Goal: Task Accomplishment & Management: Complete application form

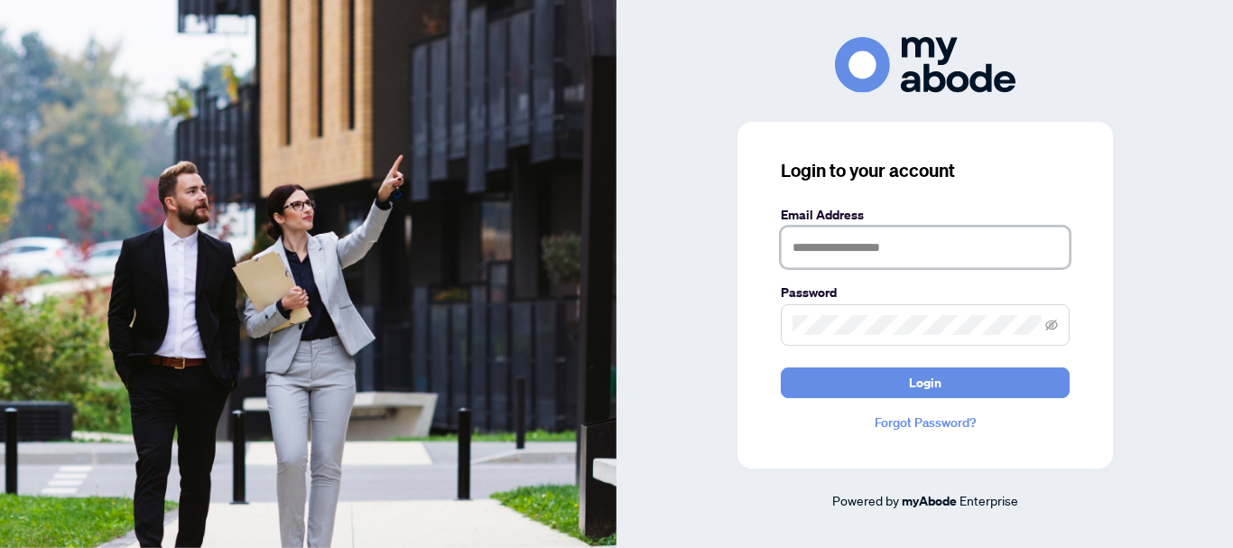
click at [812, 238] on input "text" at bounding box center [924, 247] width 289 height 42
type input "**********"
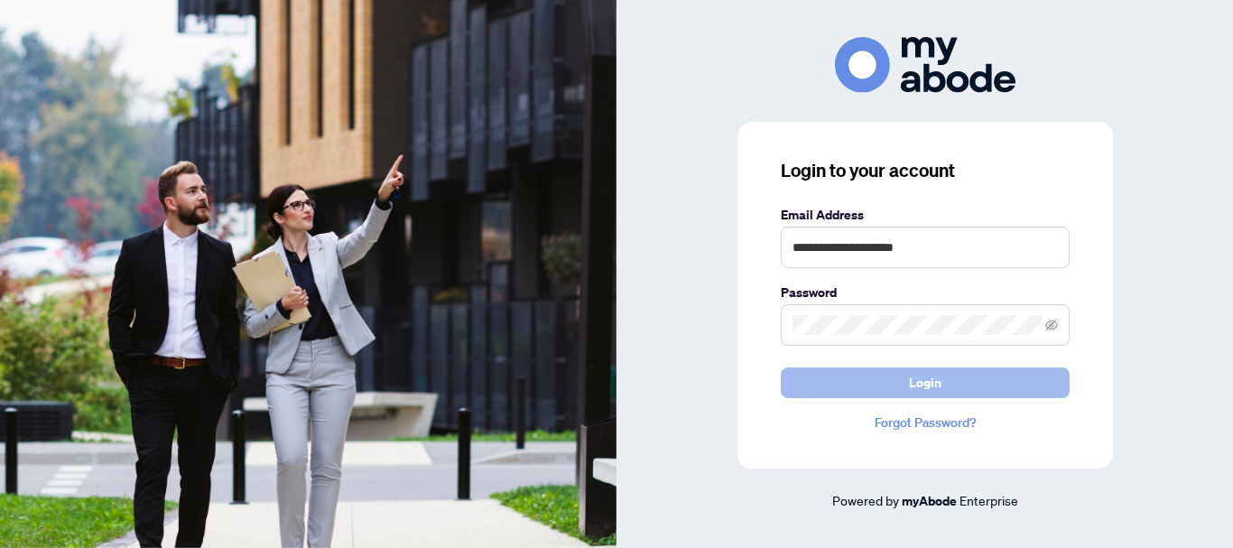
click at [902, 375] on button "Login" at bounding box center [924, 382] width 289 height 31
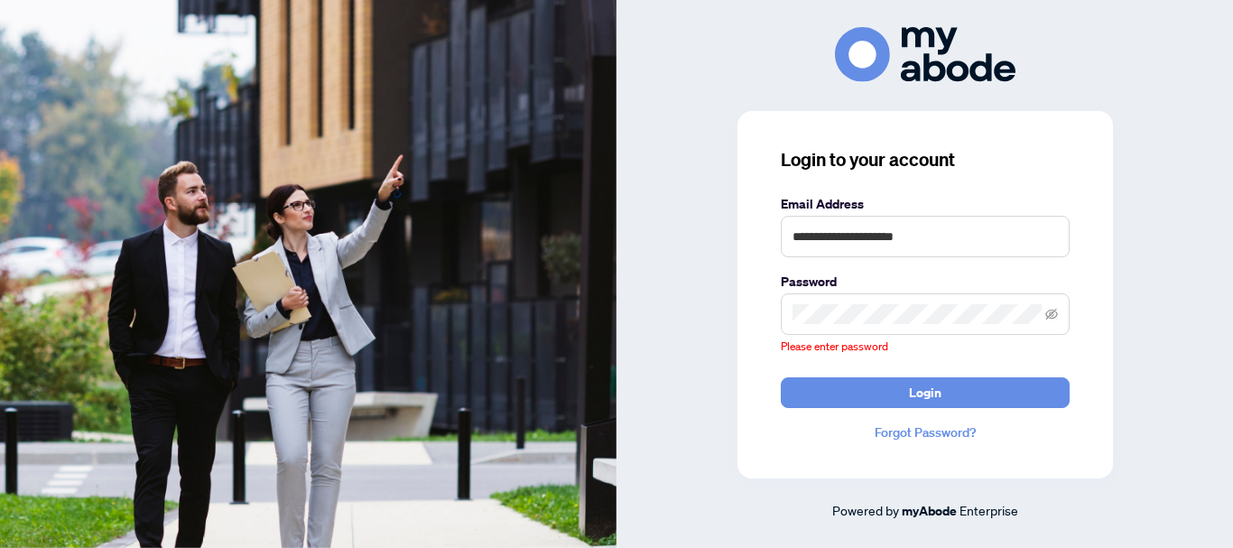
click at [872, 329] on span at bounding box center [924, 314] width 289 height 42
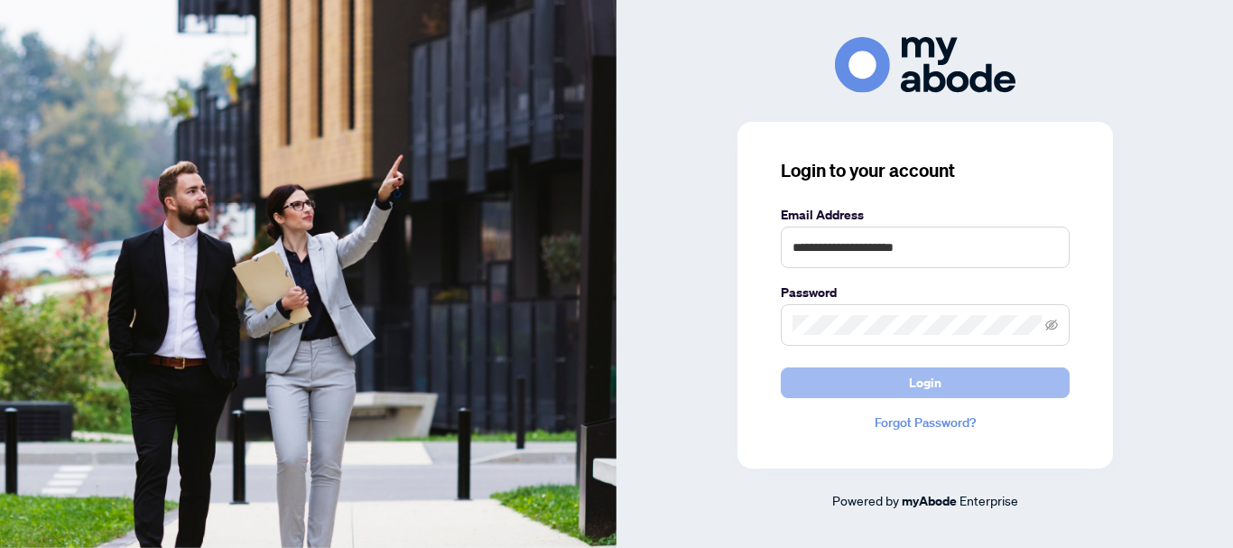
click at [909, 374] on span "Login" at bounding box center [925, 382] width 32 height 29
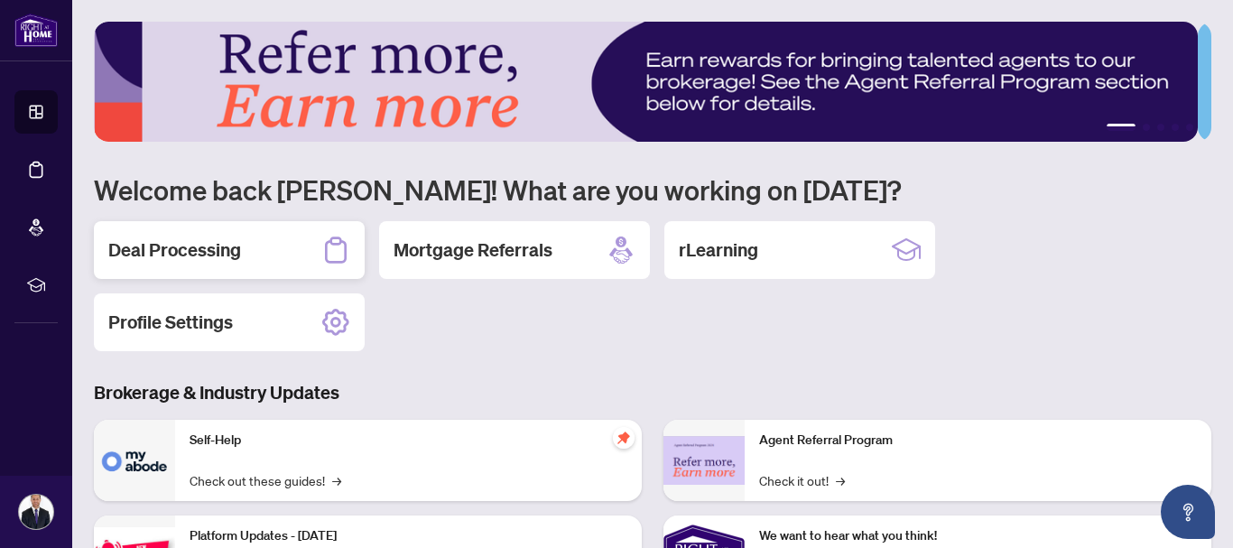
click at [214, 260] on h2 "Deal Processing" at bounding box center [174, 249] width 133 height 25
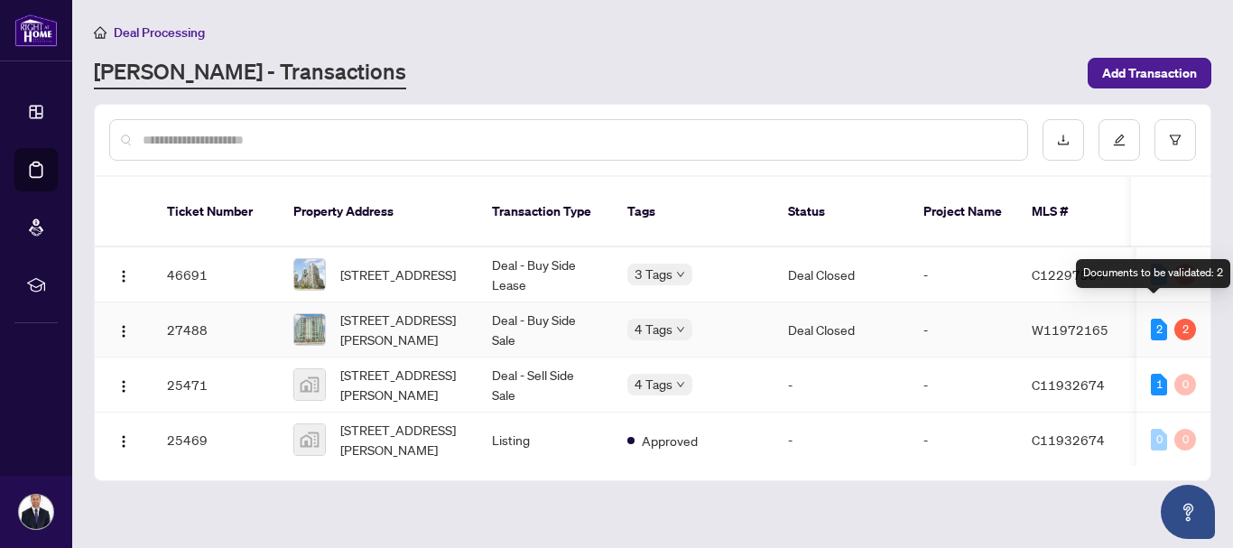
click at [1161, 319] on div "2 2" at bounding box center [1172, 330] width 45 height 22
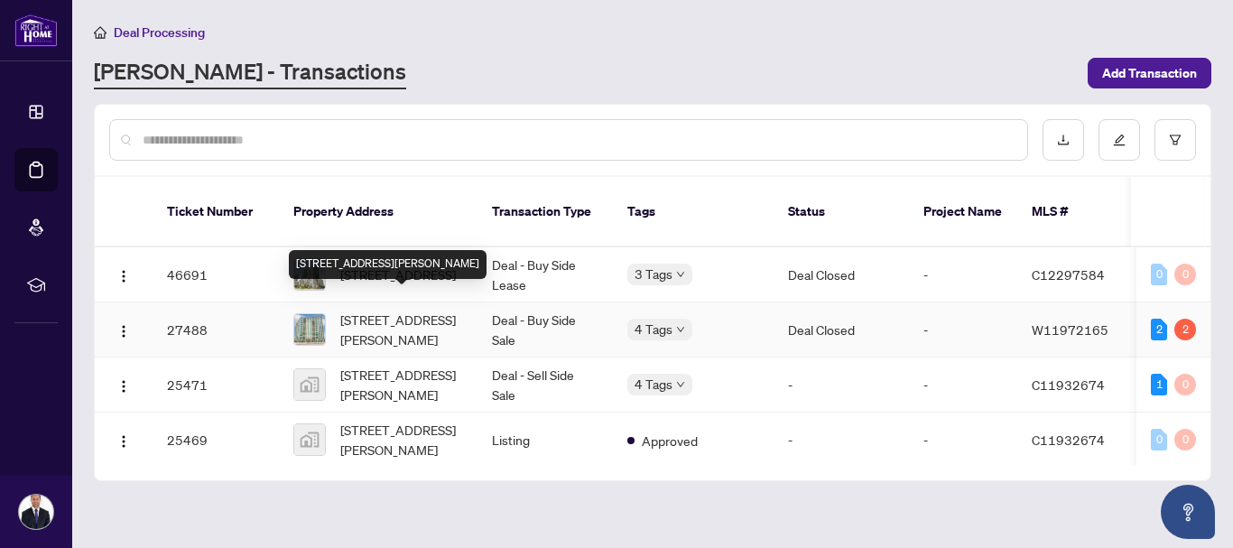
click at [387, 309] on span "1009-335 Rathburn Rd, Mississauga, Ontario L5B 0C8, Canada" at bounding box center [401, 329] width 123 height 40
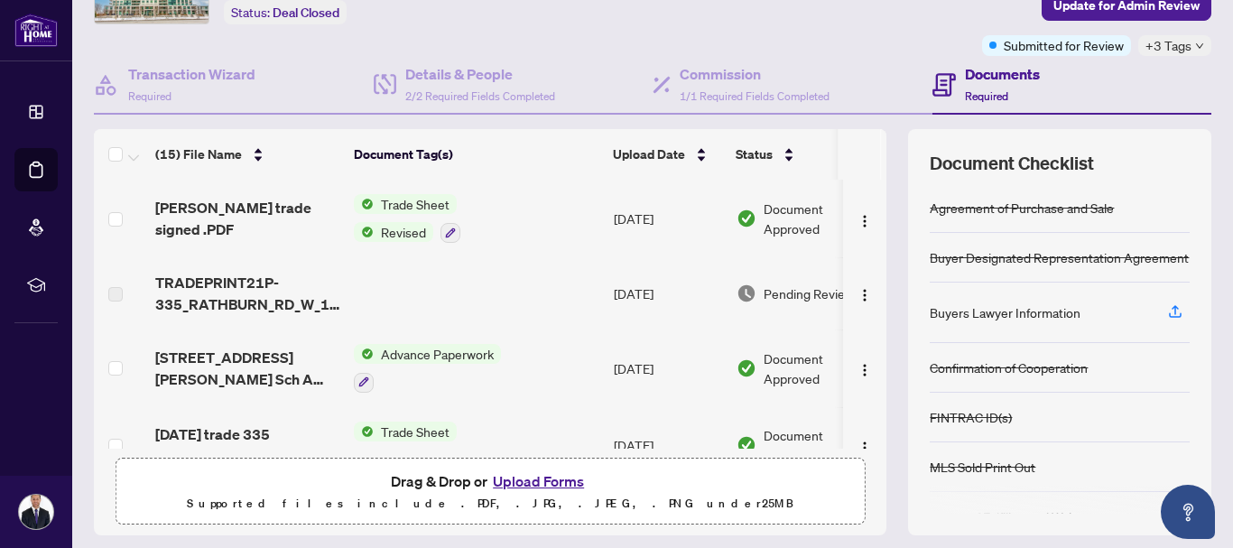
scroll to position [236, 0]
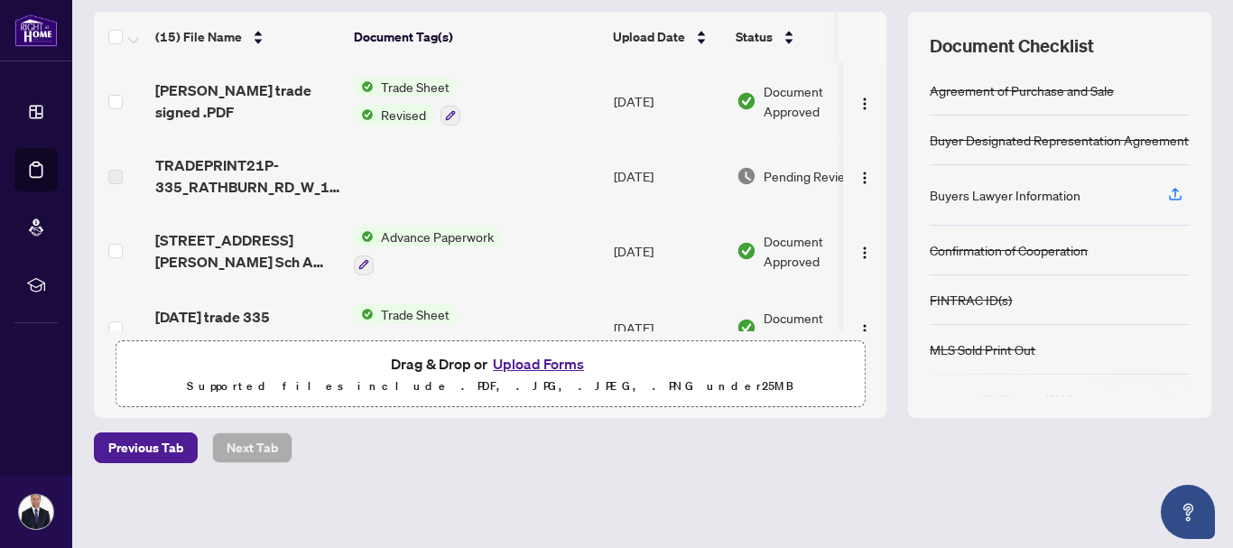
click at [523, 362] on button "Upload Forms" at bounding box center [538, 363] width 102 height 23
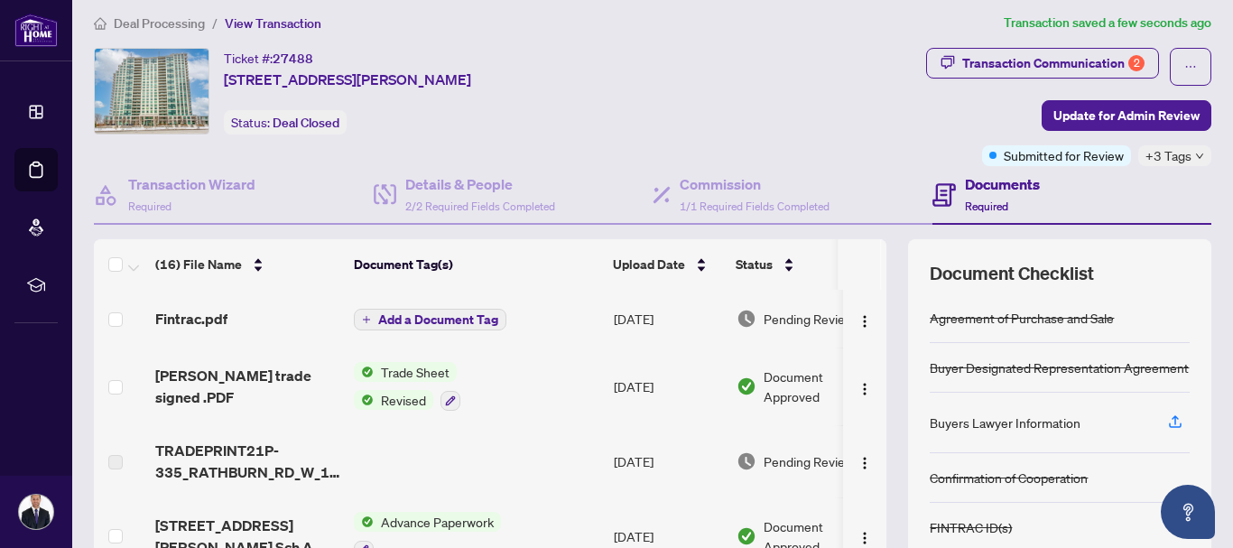
scroll to position [0, 0]
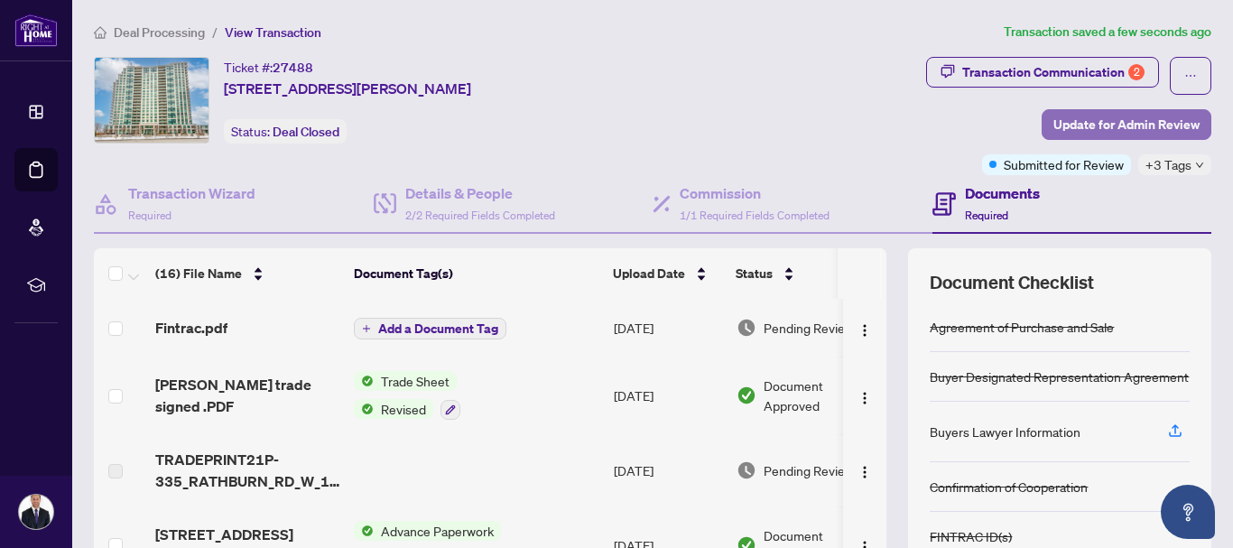
click at [1085, 129] on span "Update for Admin Review" at bounding box center [1126, 124] width 146 height 29
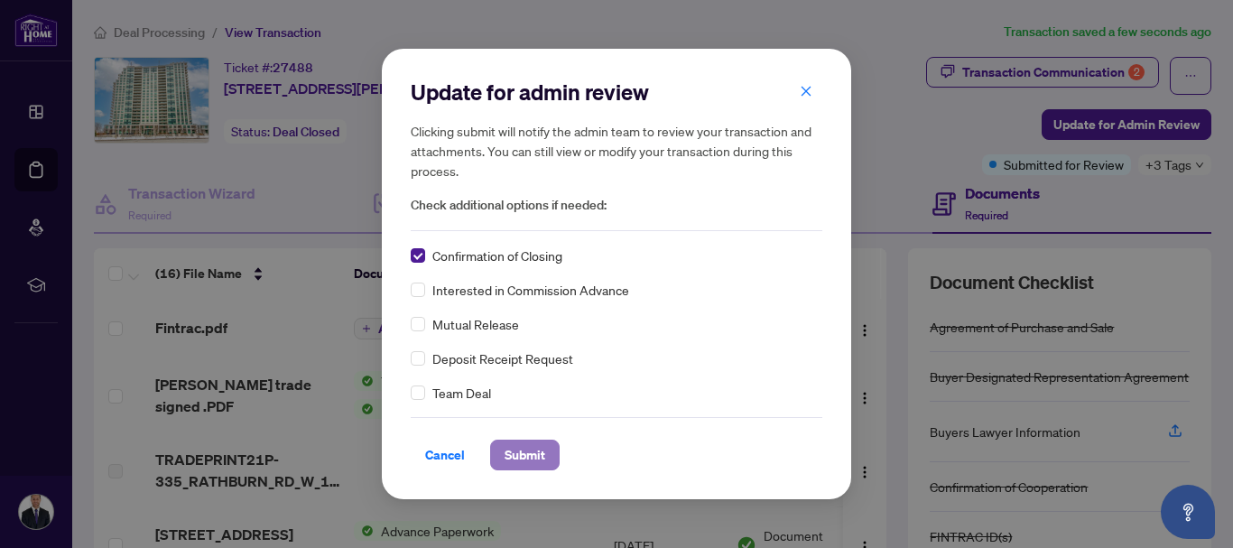
click at [518, 457] on span "Submit" at bounding box center [524, 454] width 41 height 29
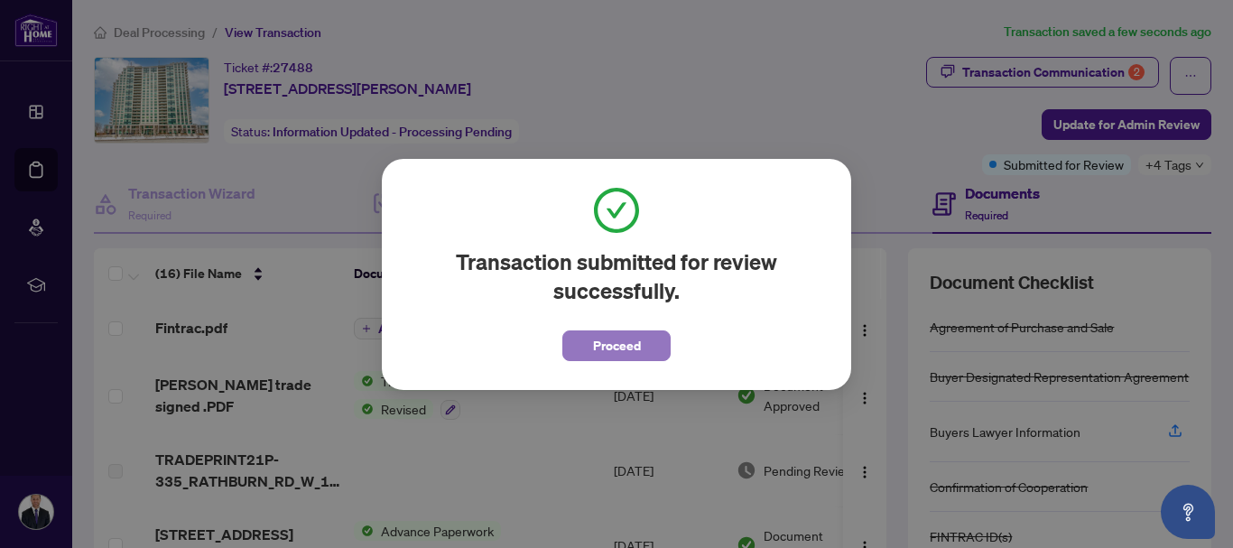
click at [589, 340] on button "Proceed" at bounding box center [616, 345] width 108 height 31
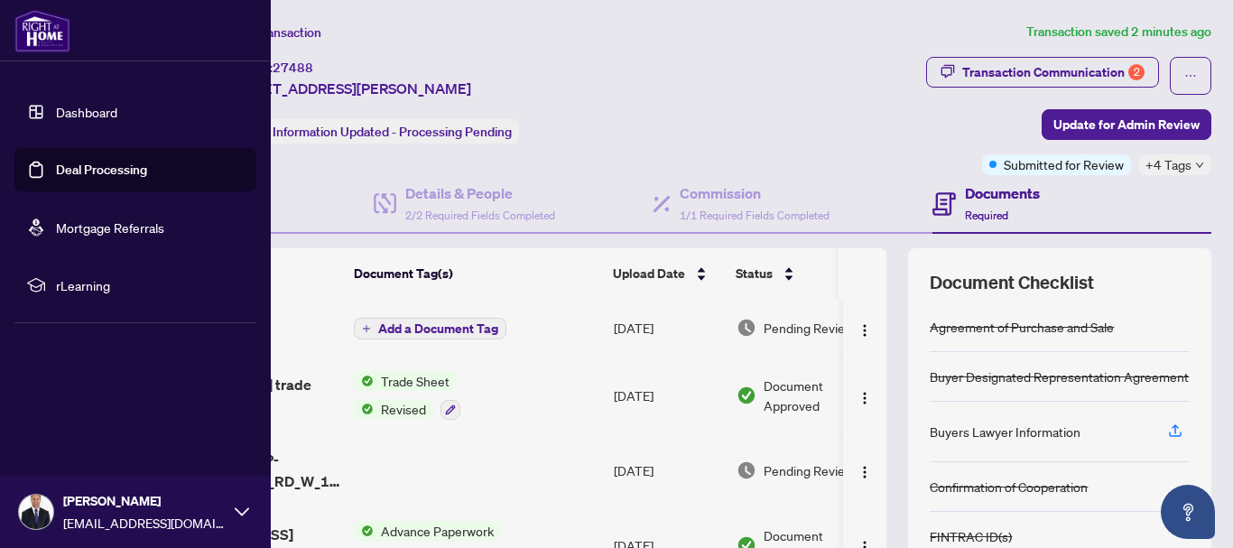
click at [97, 116] on link "Dashboard" at bounding box center [86, 112] width 61 height 16
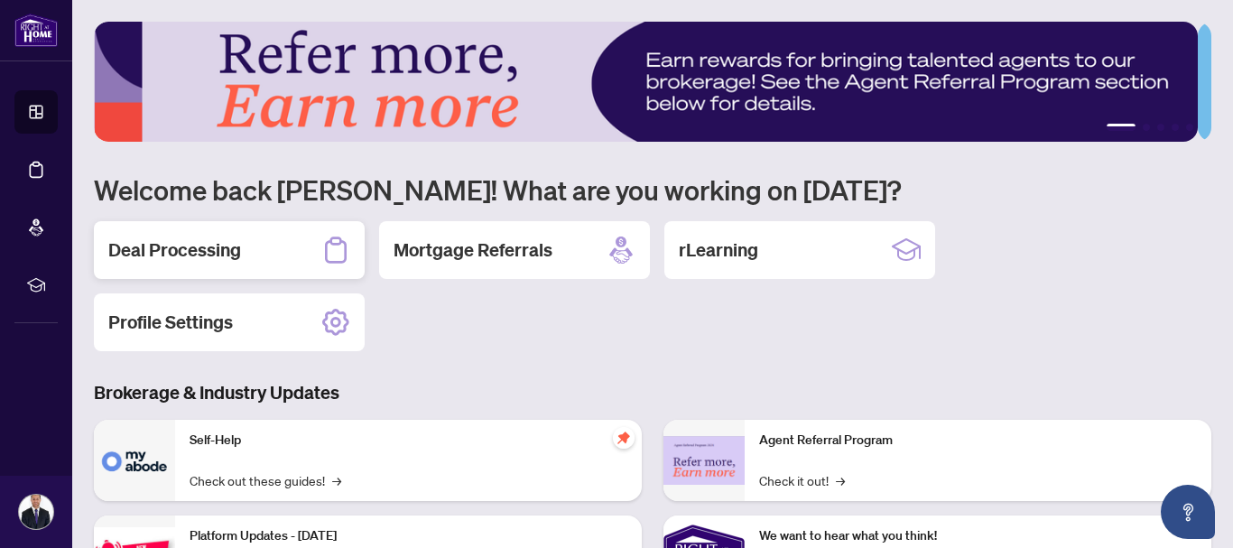
click at [154, 237] on h2 "Deal Processing" at bounding box center [174, 249] width 133 height 25
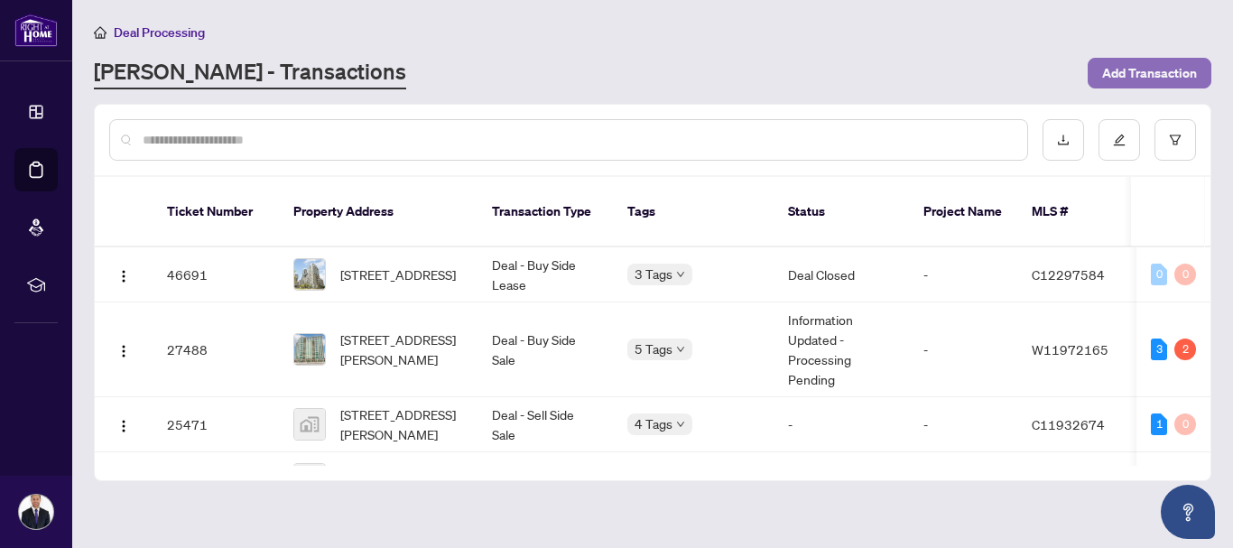
click at [1165, 70] on span "Add Transaction" at bounding box center [1149, 73] width 95 height 29
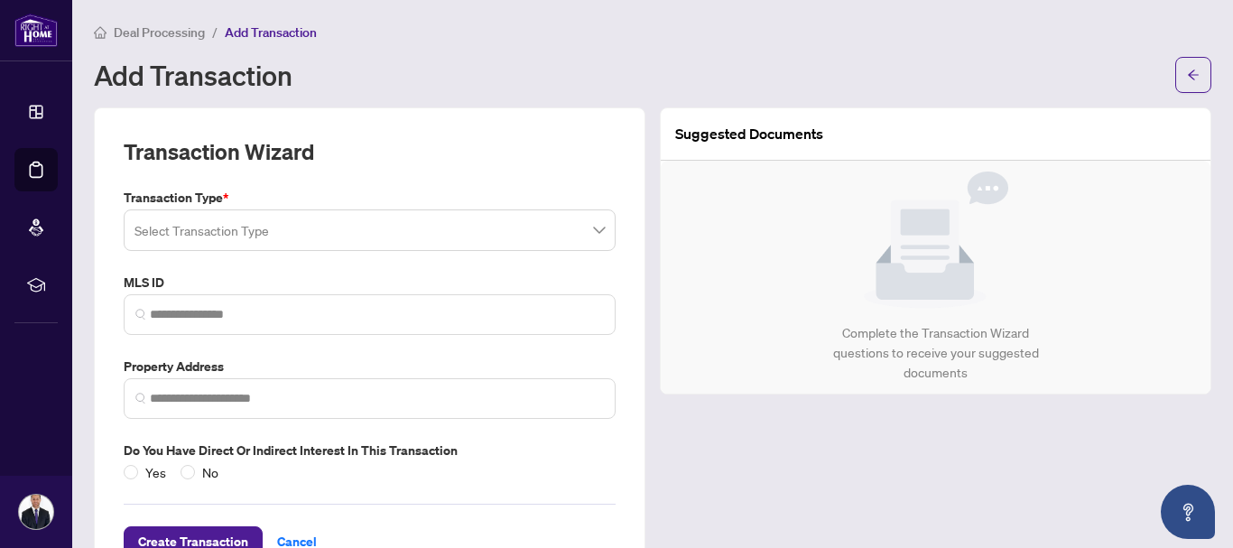
click at [1175, 70] on button "button" at bounding box center [1193, 75] width 36 height 36
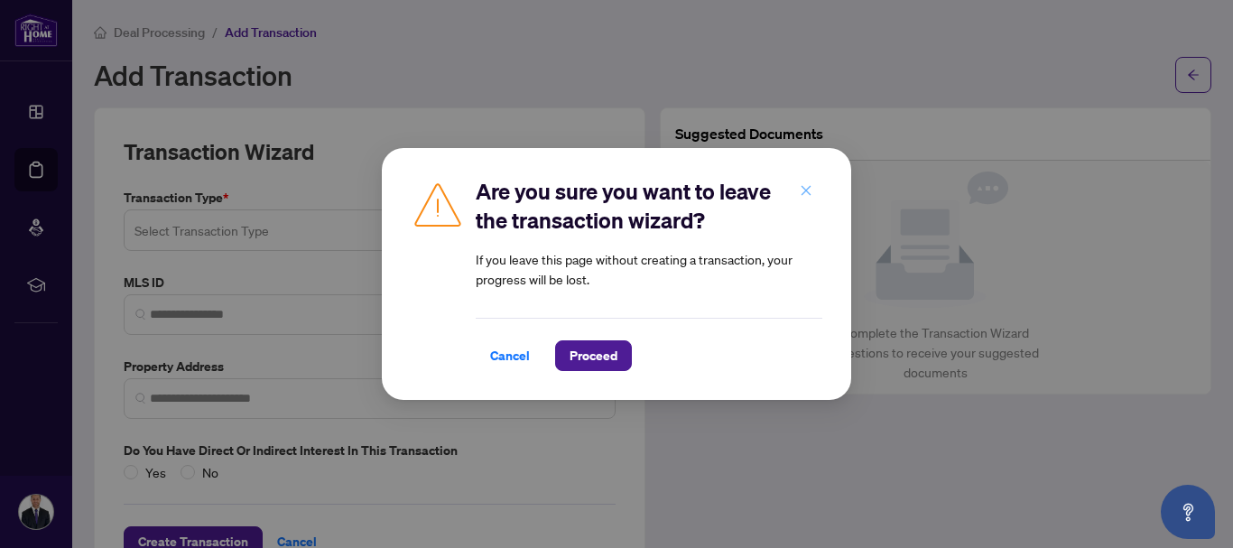
click at [806, 190] on icon "close" at bounding box center [805, 190] width 13 height 13
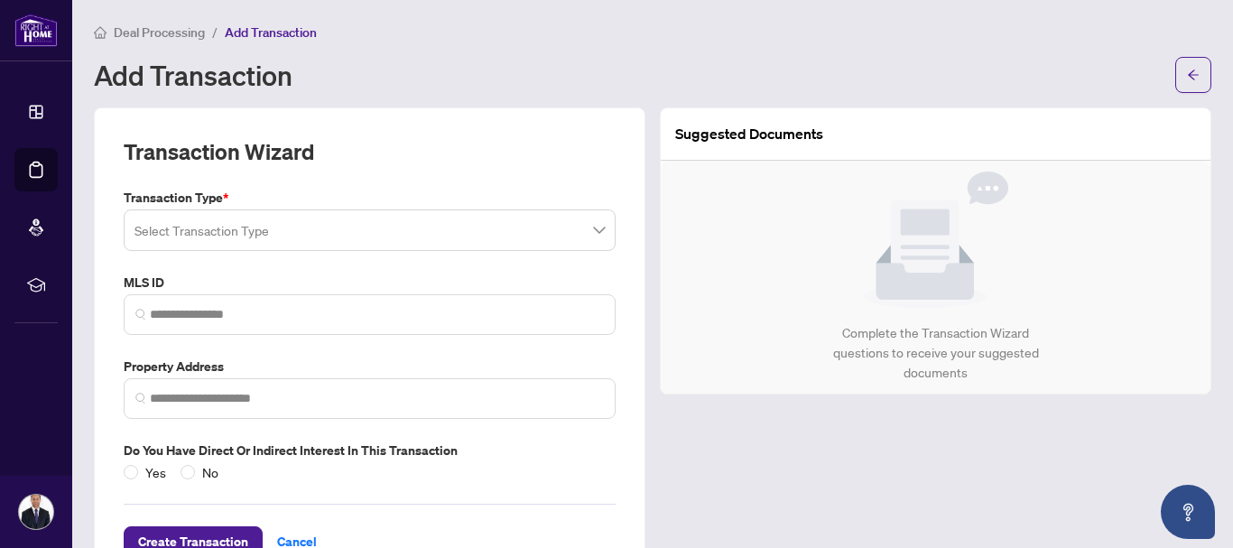
click at [275, 228] on input "search" at bounding box center [361, 233] width 454 height 40
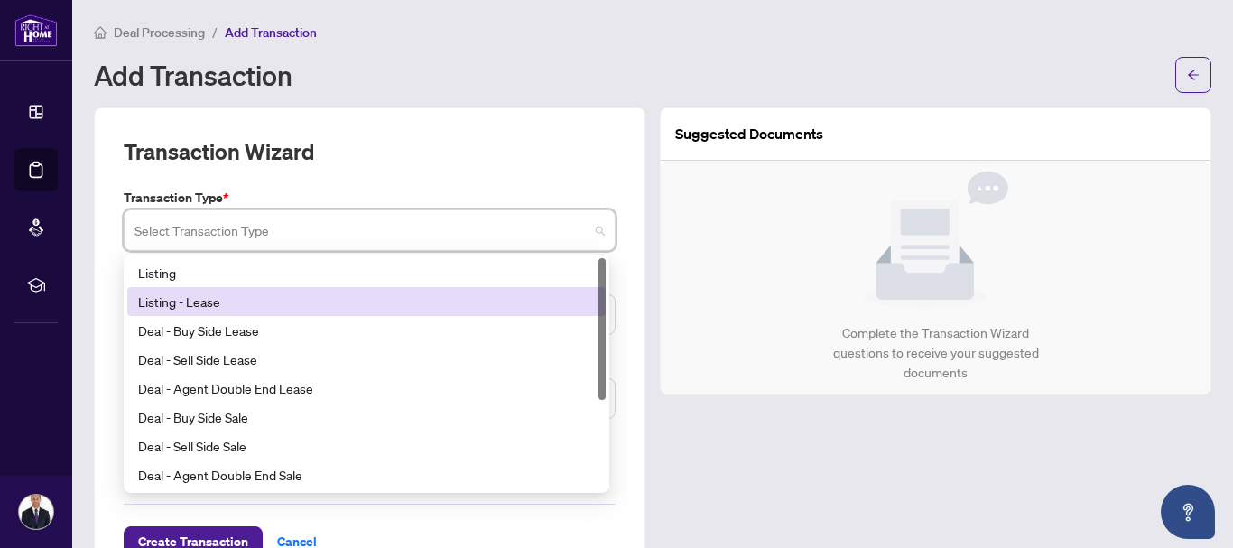
click at [248, 295] on div "Listing - Lease" at bounding box center [366, 301] width 457 height 20
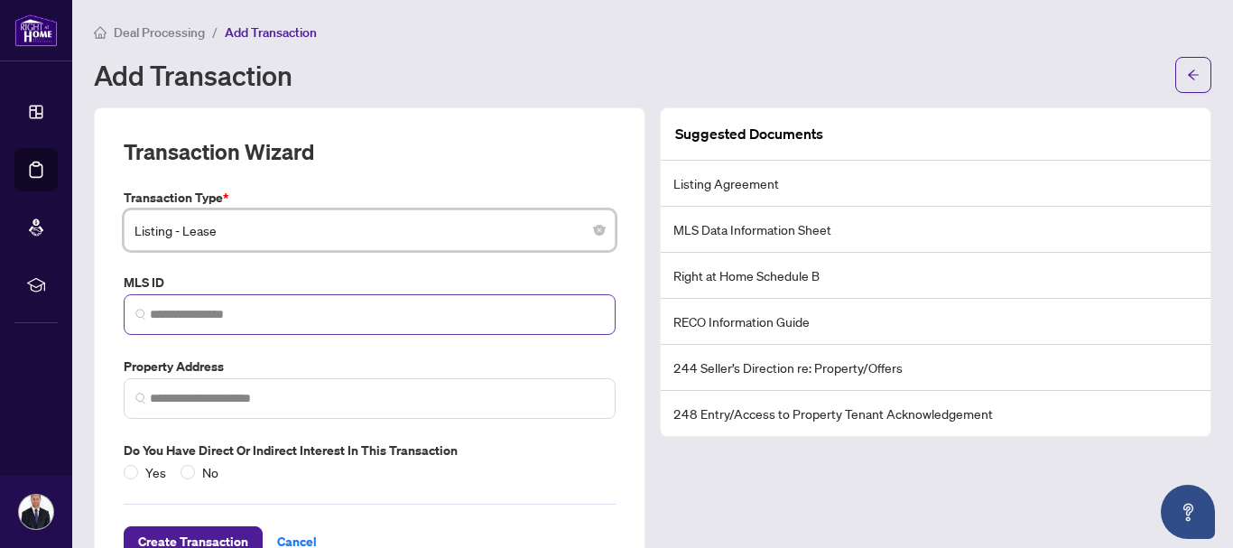
click at [300, 303] on span at bounding box center [370, 314] width 492 height 41
paste input "*********"
type input "*********"
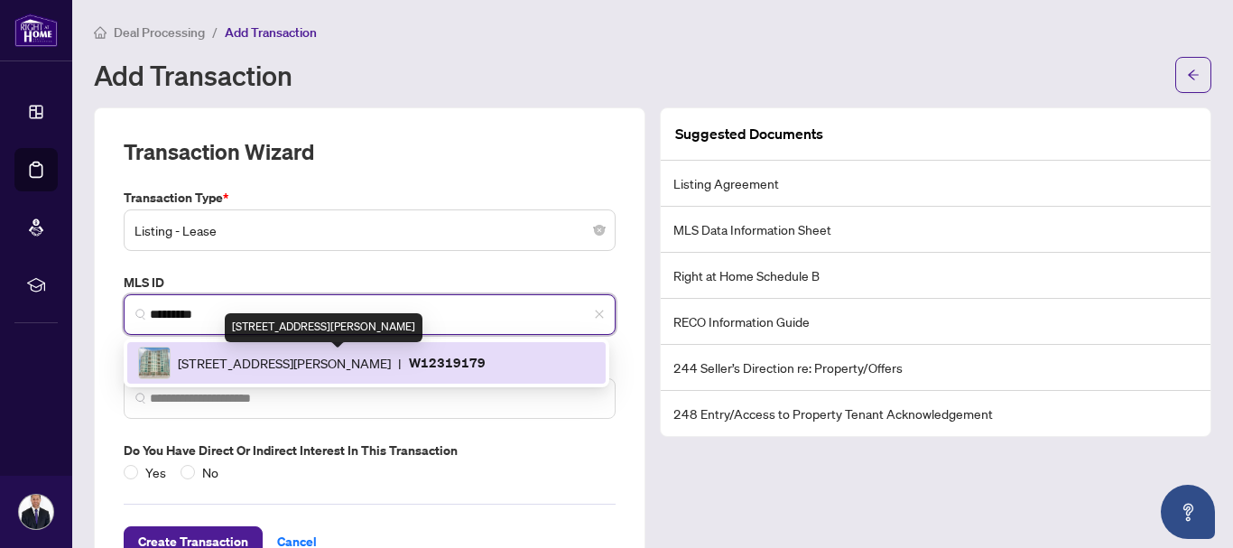
click at [391, 368] on span "335 Rathburn Rd, Mississauga, Ontario L5B 0C8, Canada" at bounding box center [284, 363] width 213 height 20
type input "**********"
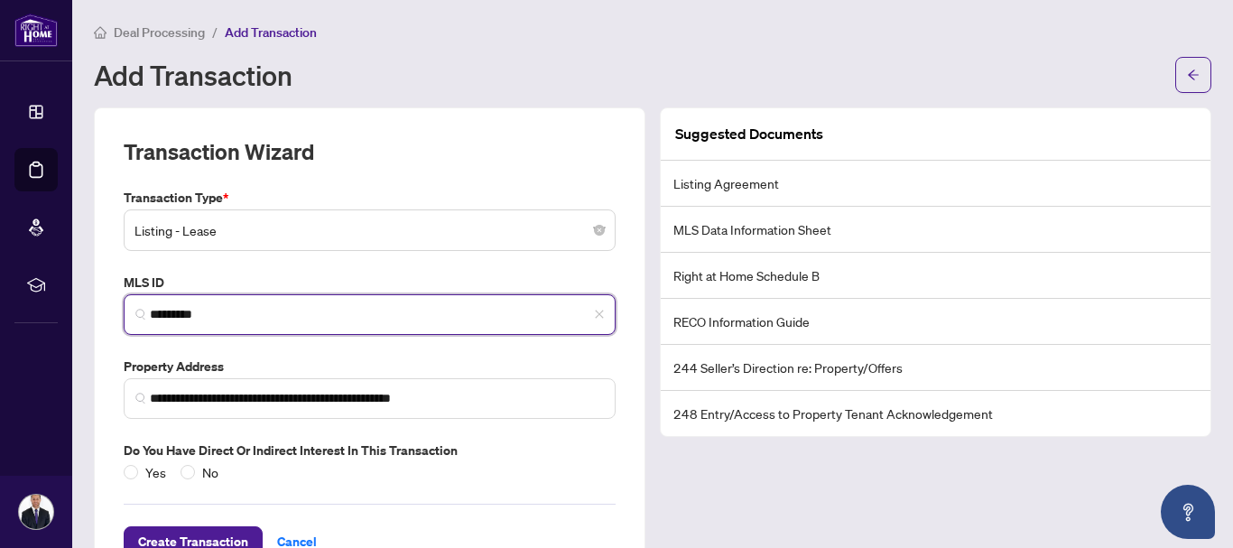
scroll to position [60, 0]
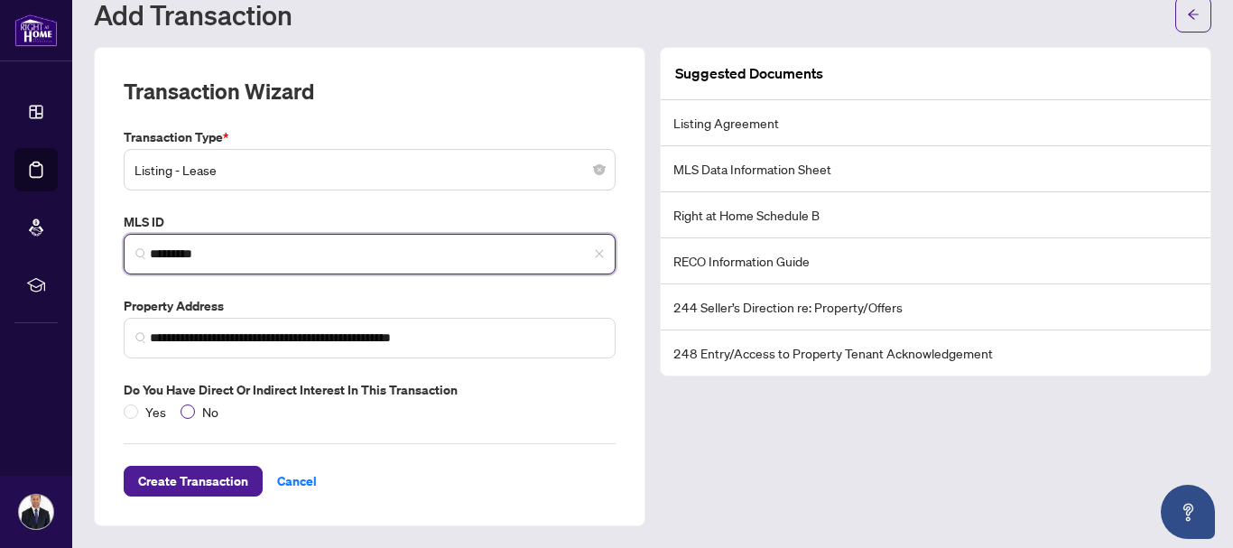
type input "*********"
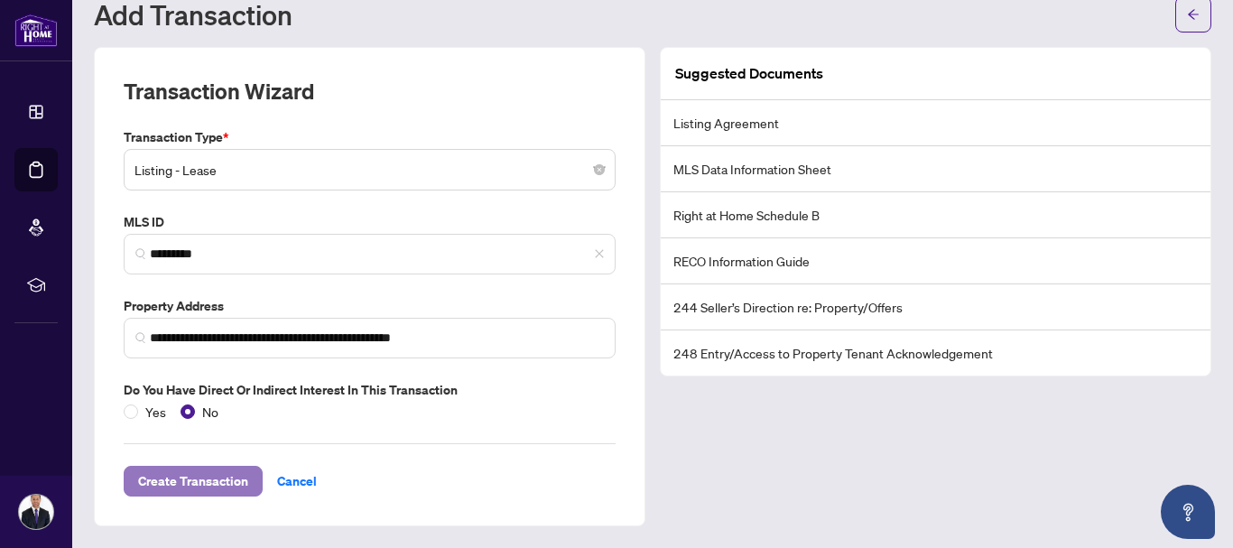
click at [189, 474] on span "Create Transaction" at bounding box center [193, 480] width 110 height 29
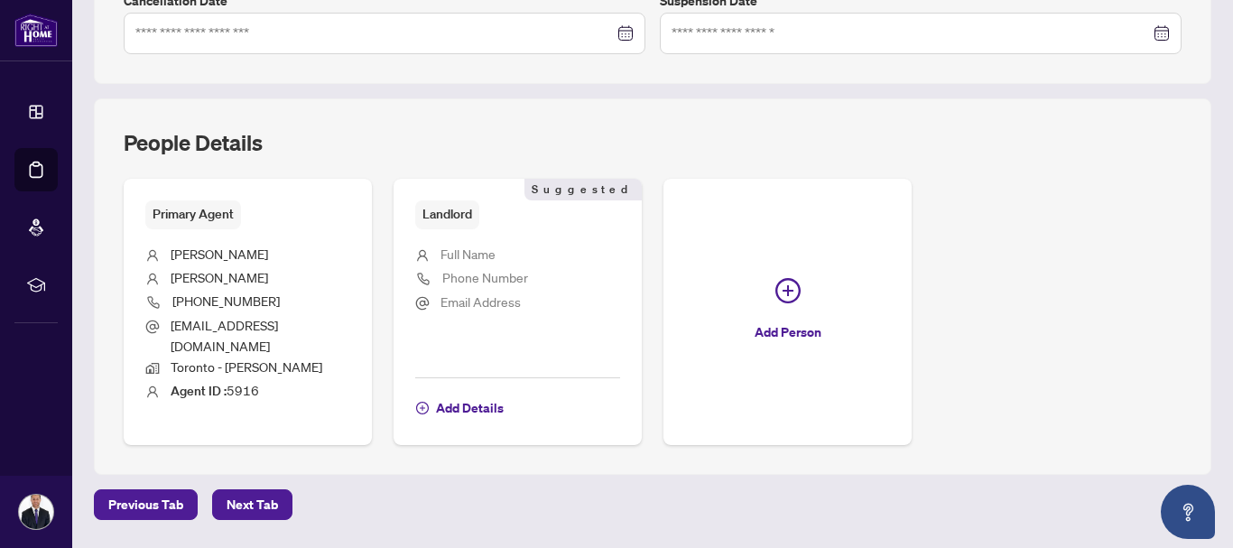
scroll to position [630, 0]
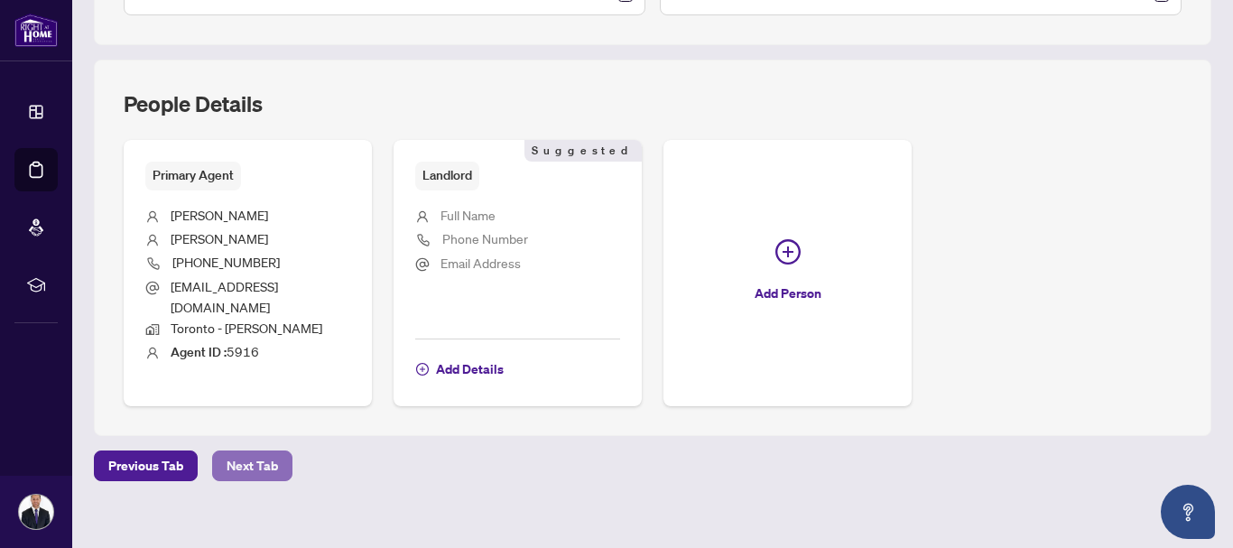
click at [226, 451] on span "Next Tab" at bounding box center [251, 465] width 51 height 29
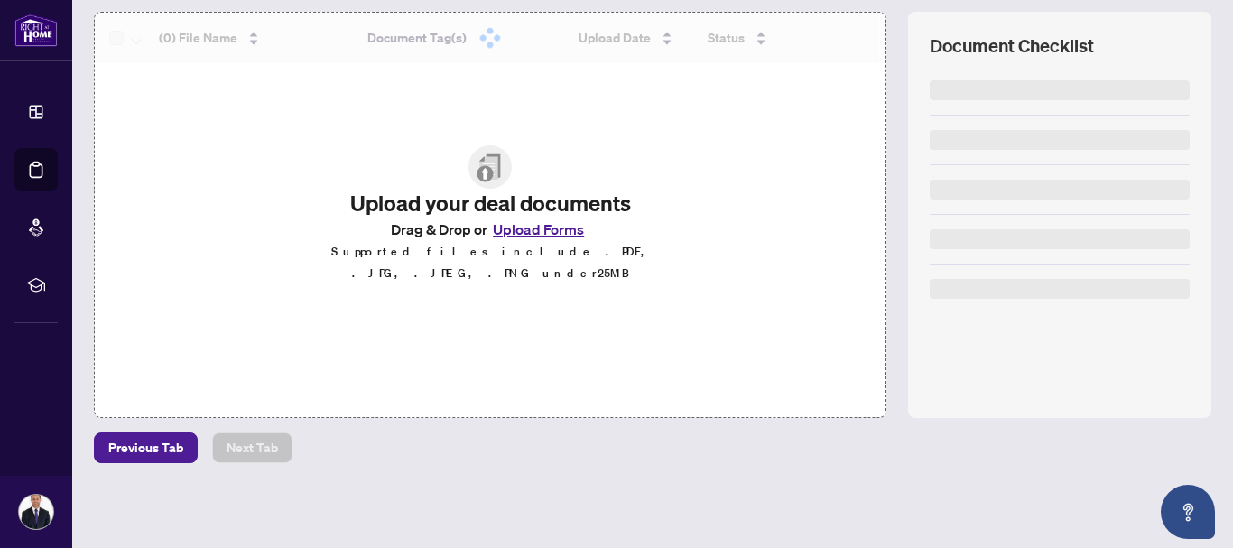
scroll to position [236, 0]
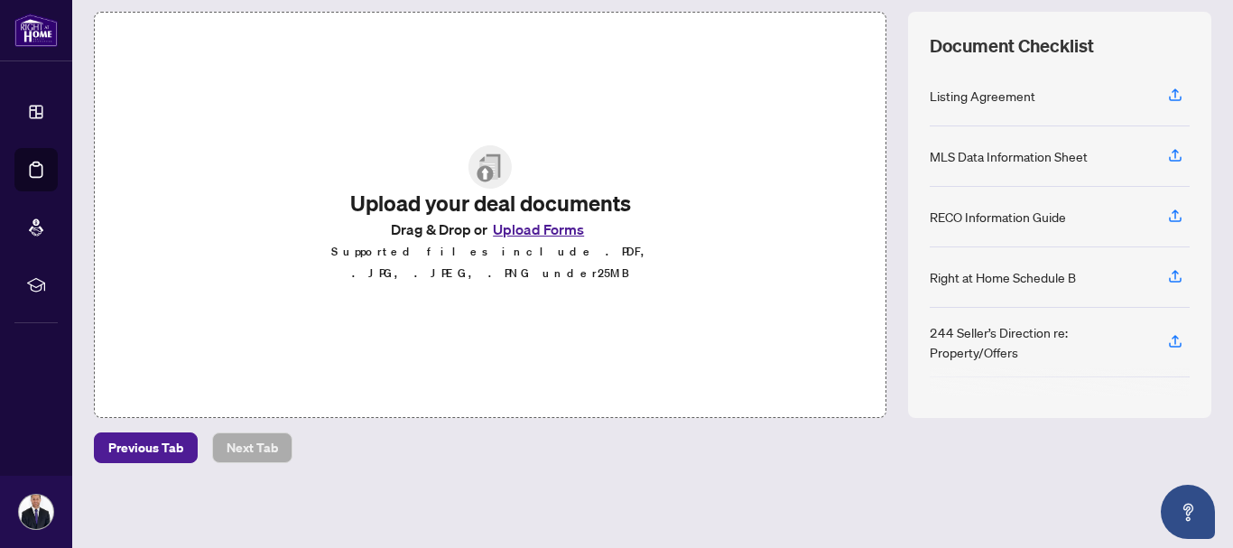
click at [528, 237] on button "Upload Forms" at bounding box center [538, 228] width 102 height 23
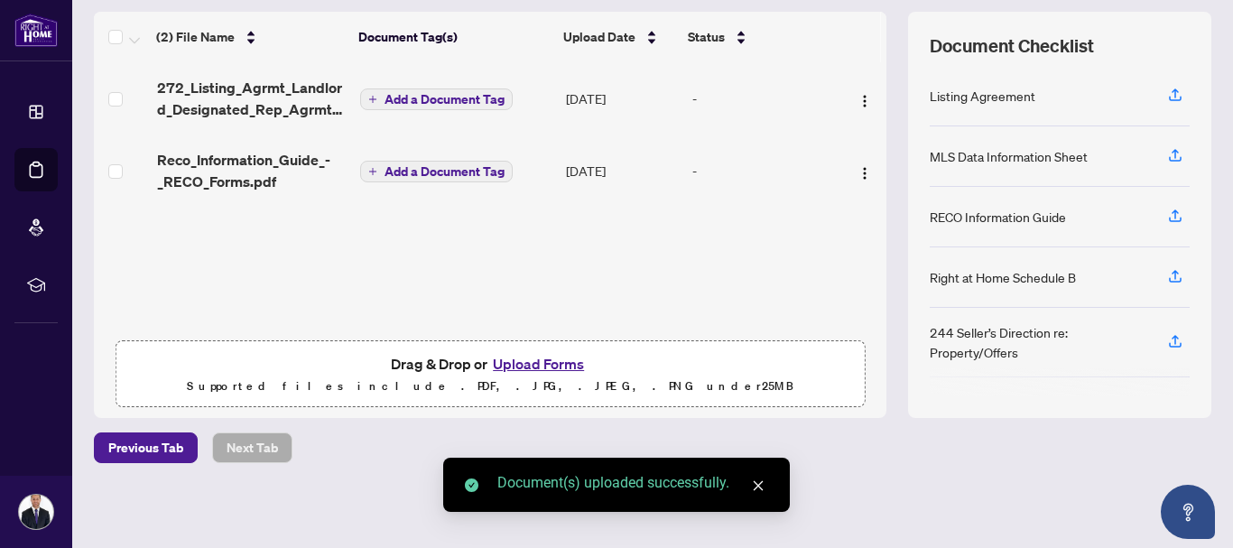
click at [470, 94] on span "Add a Document Tag" at bounding box center [444, 99] width 120 height 13
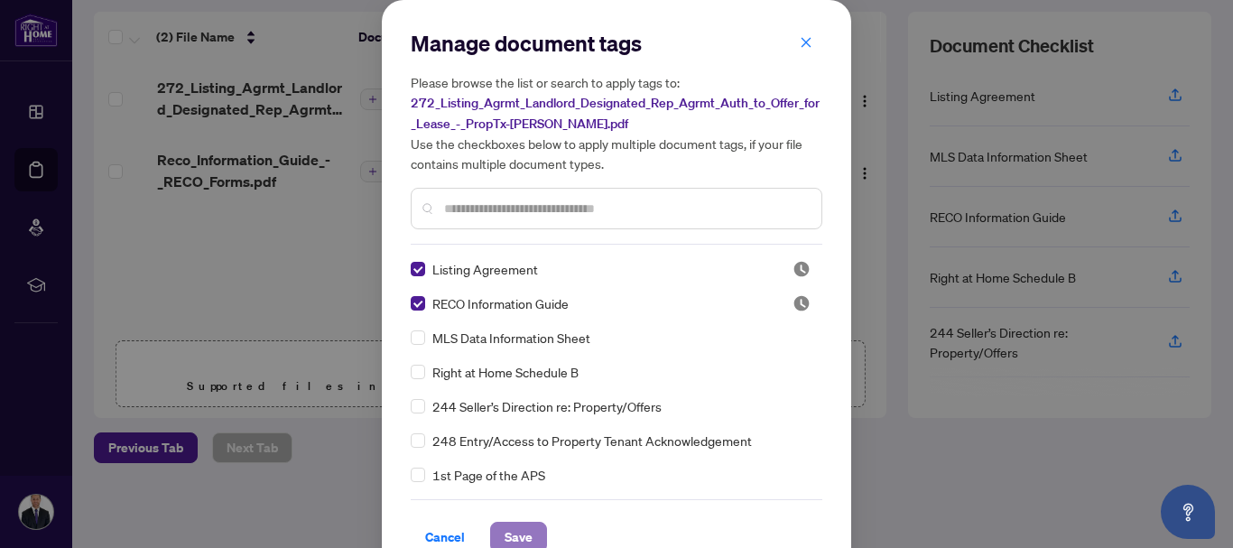
click at [504, 533] on span "Save" at bounding box center [518, 536] width 28 height 29
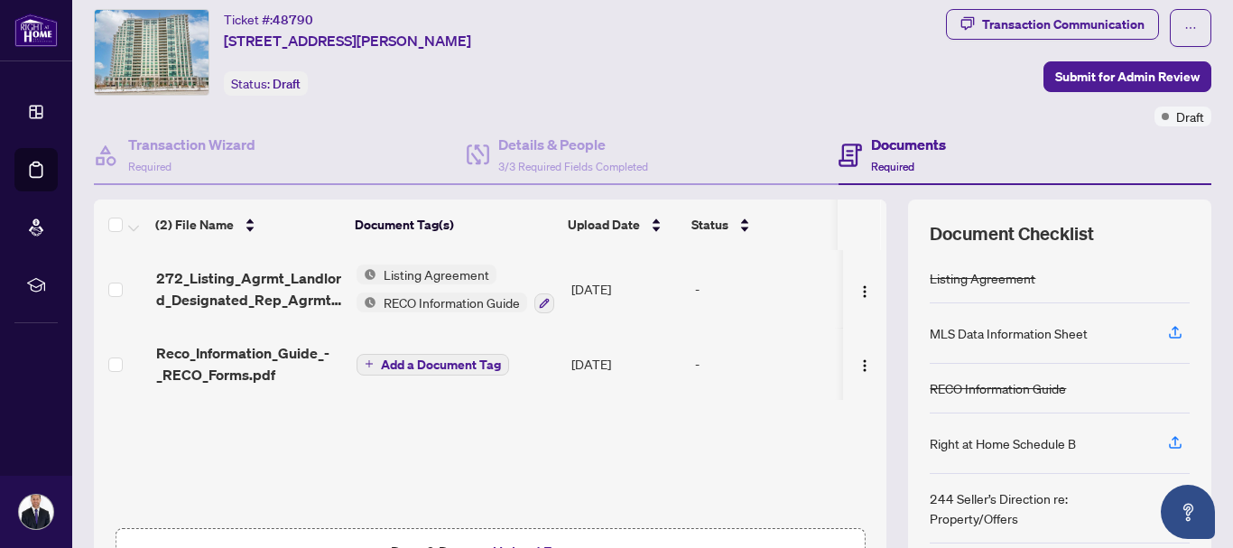
scroll to position [0, 0]
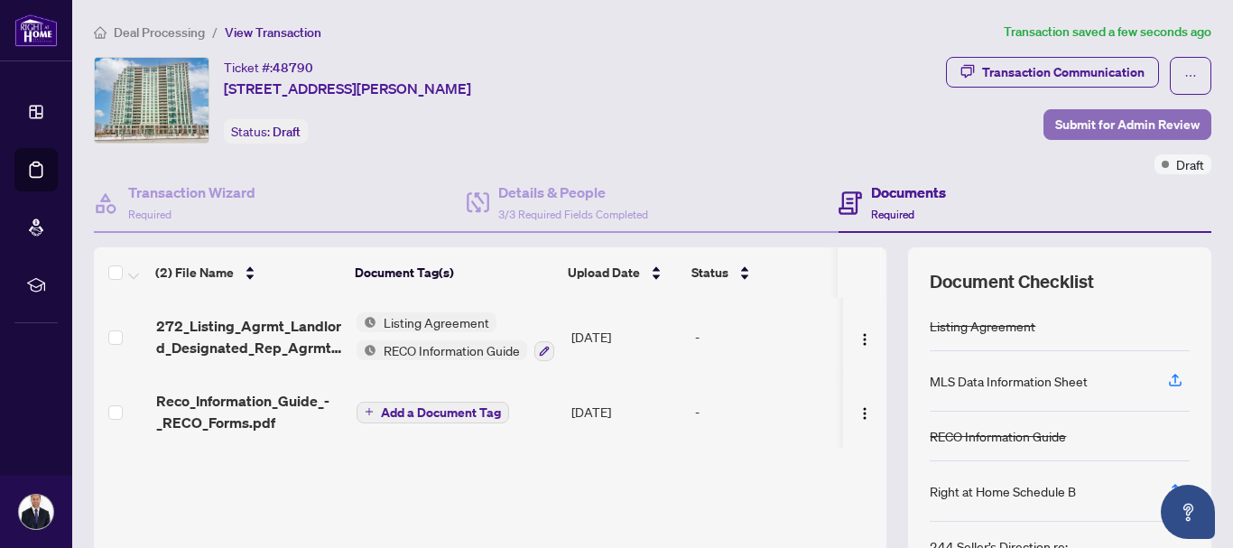
click at [1082, 124] on span "Submit for Admin Review" at bounding box center [1127, 124] width 144 height 29
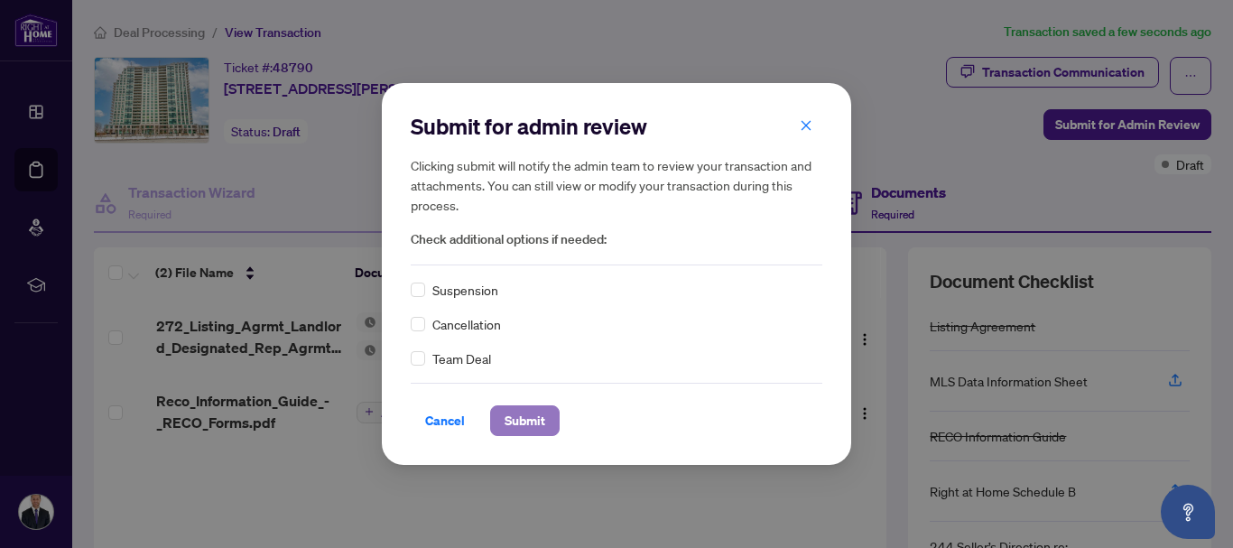
click at [520, 428] on span "Submit" at bounding box center [524, 420] width 41 height 29
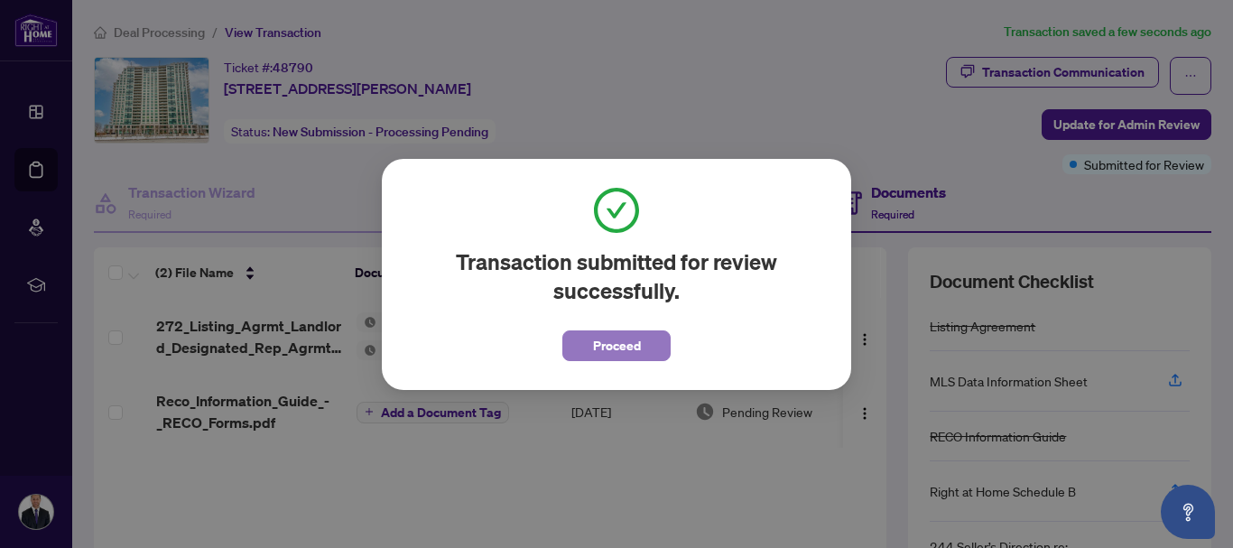
click at [605, 351] on span "Proceed" at bounding box center [617, 345] width 48 height 29
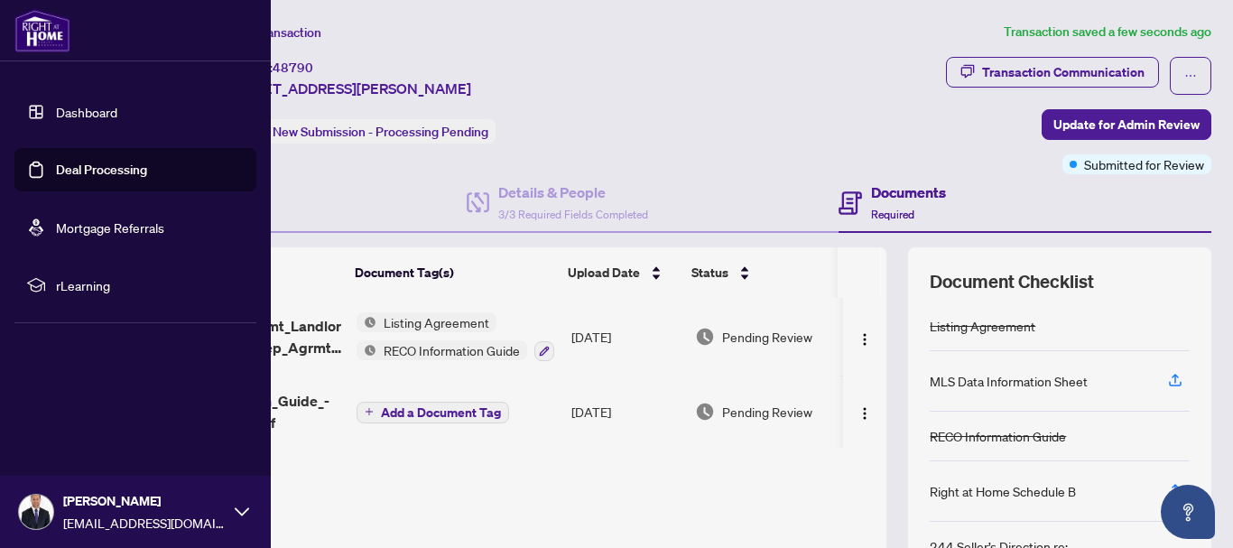
click at [56, 112] on link "Dashboard" at bounding box center [86, 112] width 61 height 16
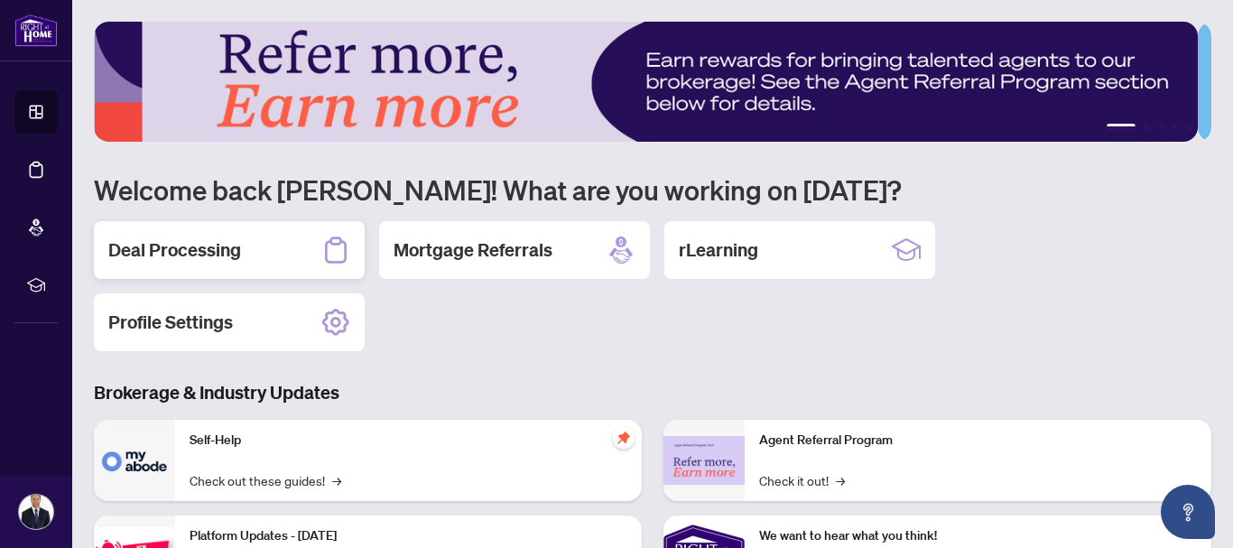
click at [187, 254] on h2 "Deal Processing" at bounding box center [174, 249] width 133 height 25
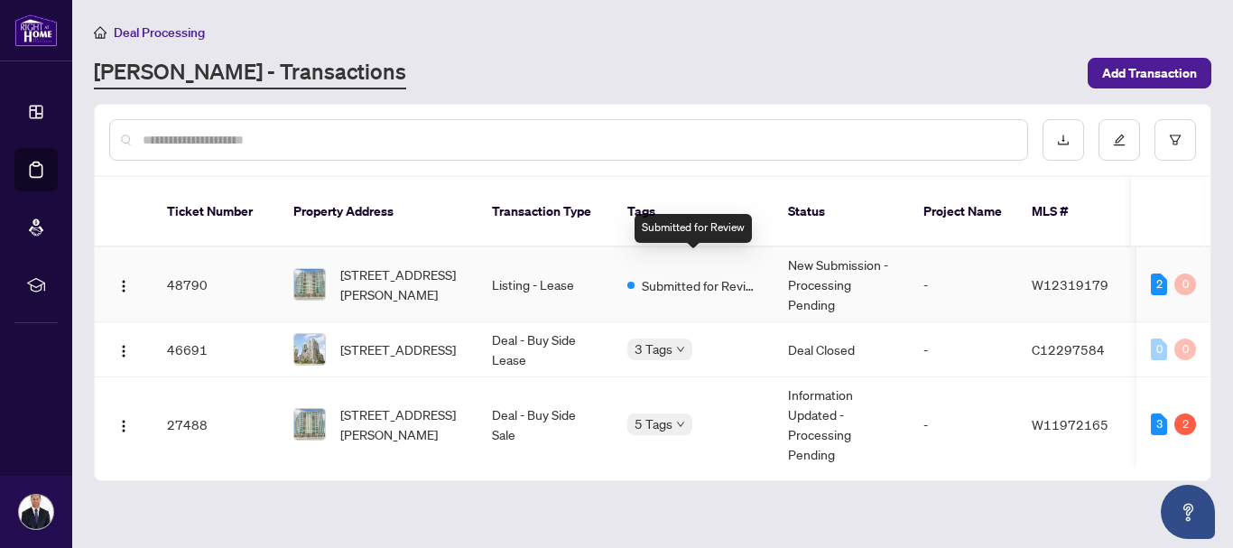
click at [678, 275] on span "Submitted for Review" at bounding box center [700, 285] width 117 height 20
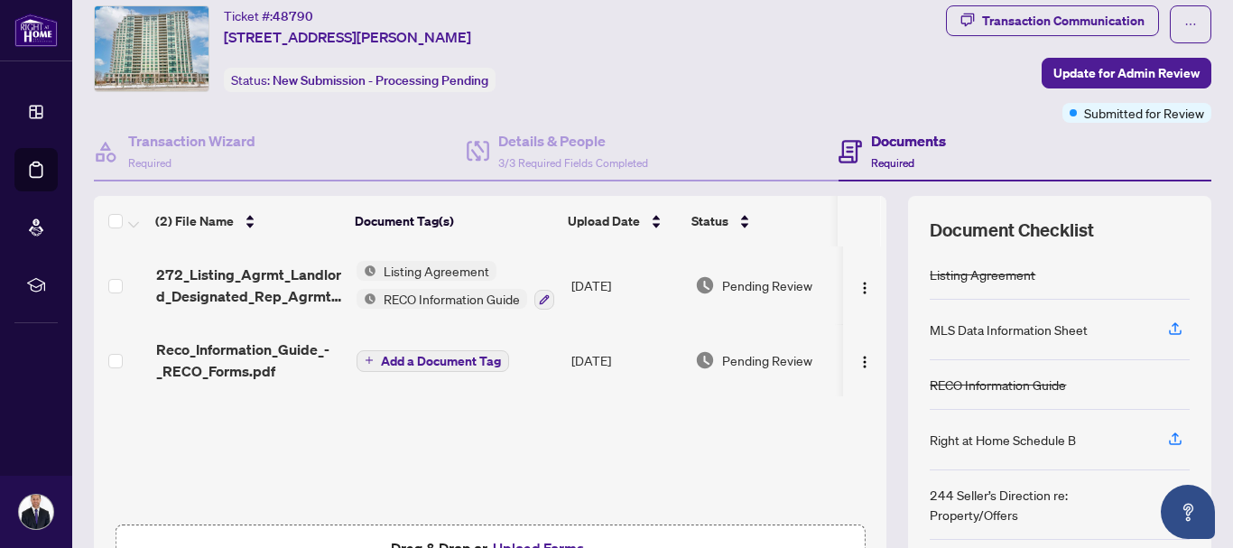
scroll to position [90, 0]
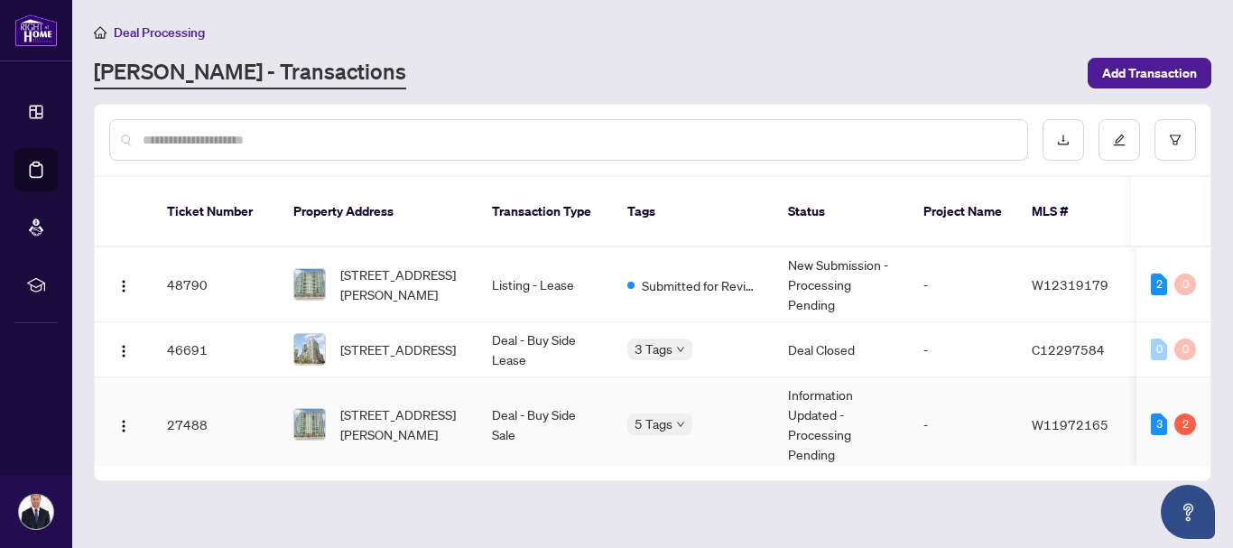
click at [803, 419] on td "Information Updated - Processing Pending" at bounding box center [840, 424] width 135 height 95
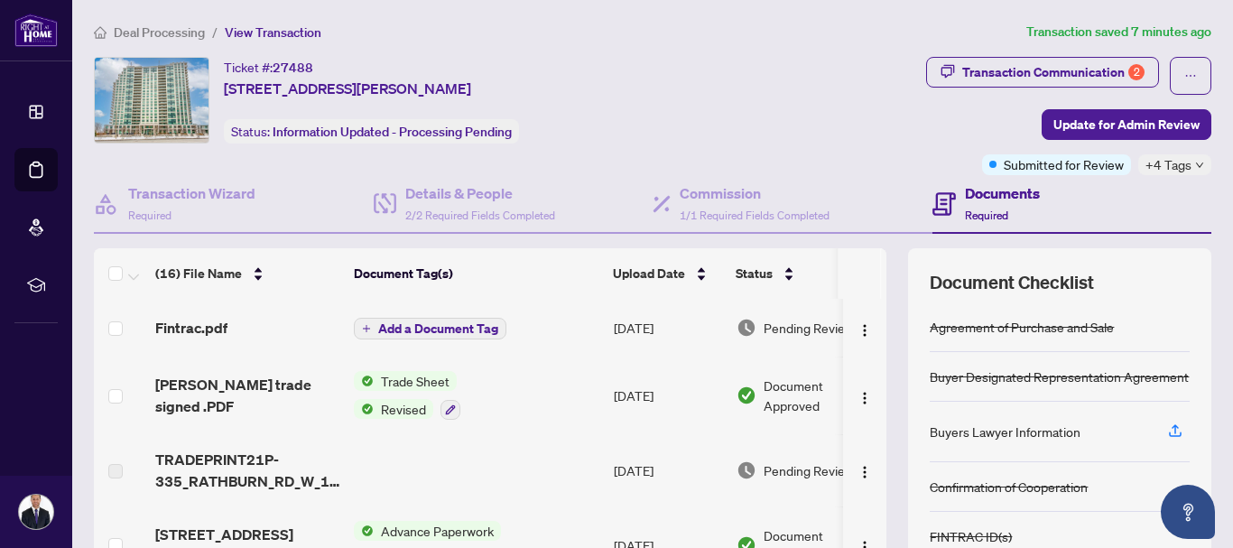
click at [462, 329] on span "Add a Document Tag" at bounding box center [438, 328] width 120 height 13
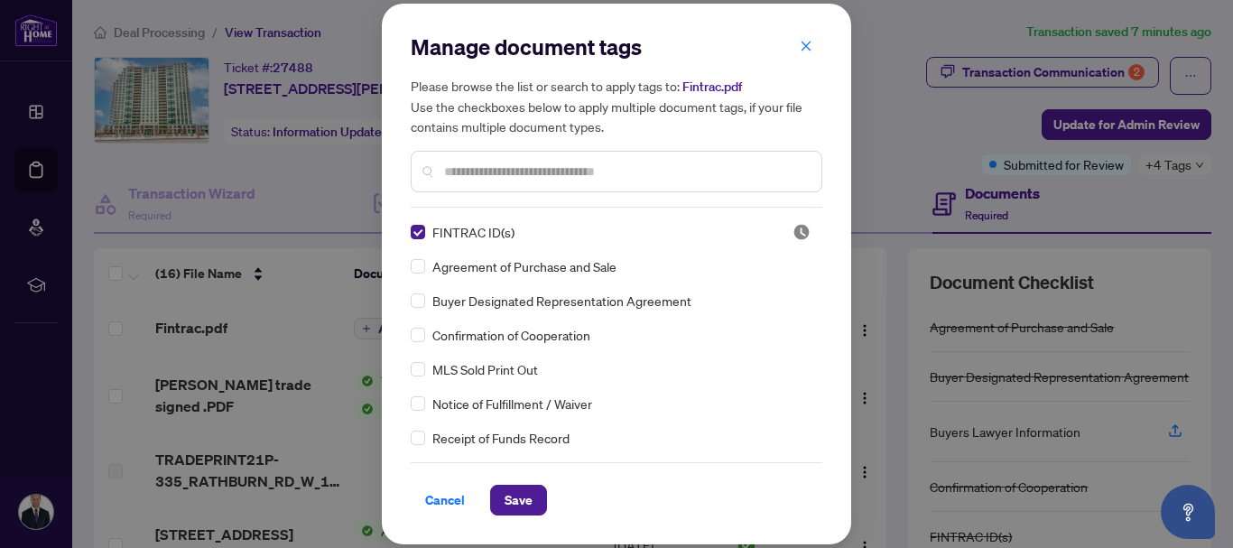
click at [503, 521] on div "Manage document tags Please browse the list or search to apply tags to: Fintrac…" at bounding box center [616, 274] width 469 height 540
click at [514, 504] on span "Save" at bounding box center [518, 499] width 28 height 29
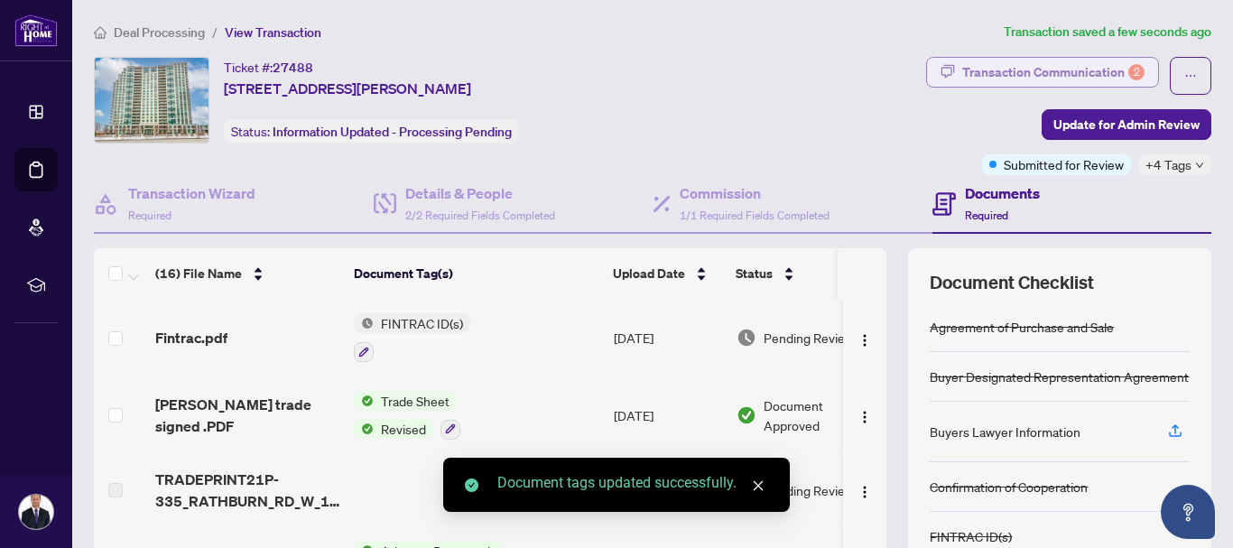
click at [1081, 57] on button "Transaction Communication 2" at bounding box center [1042, 72] width 233 height 31
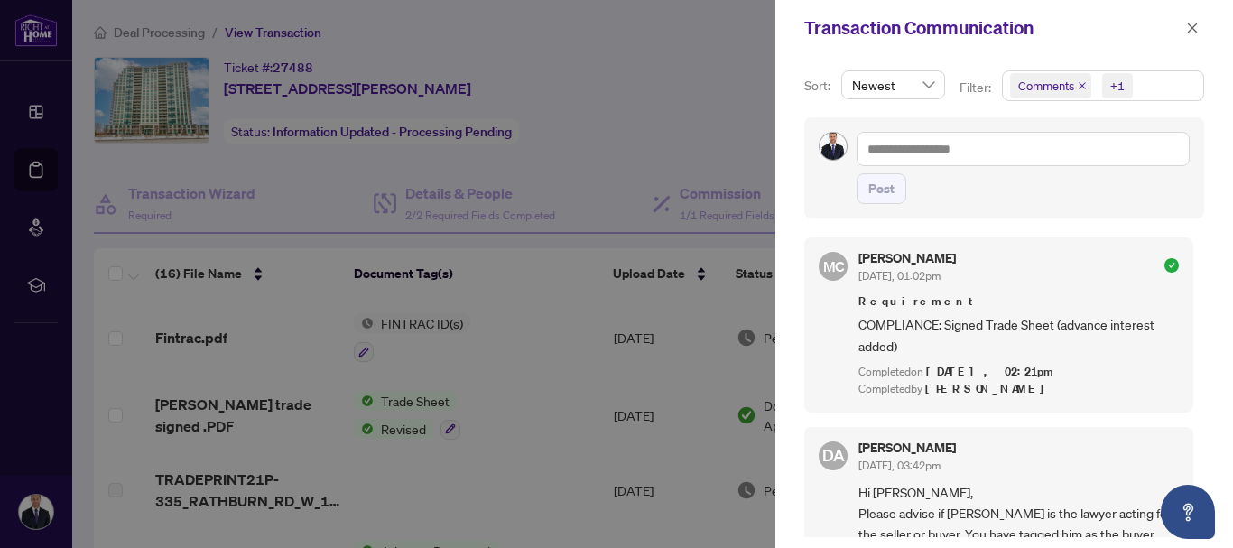
scroll to position [253, 0]
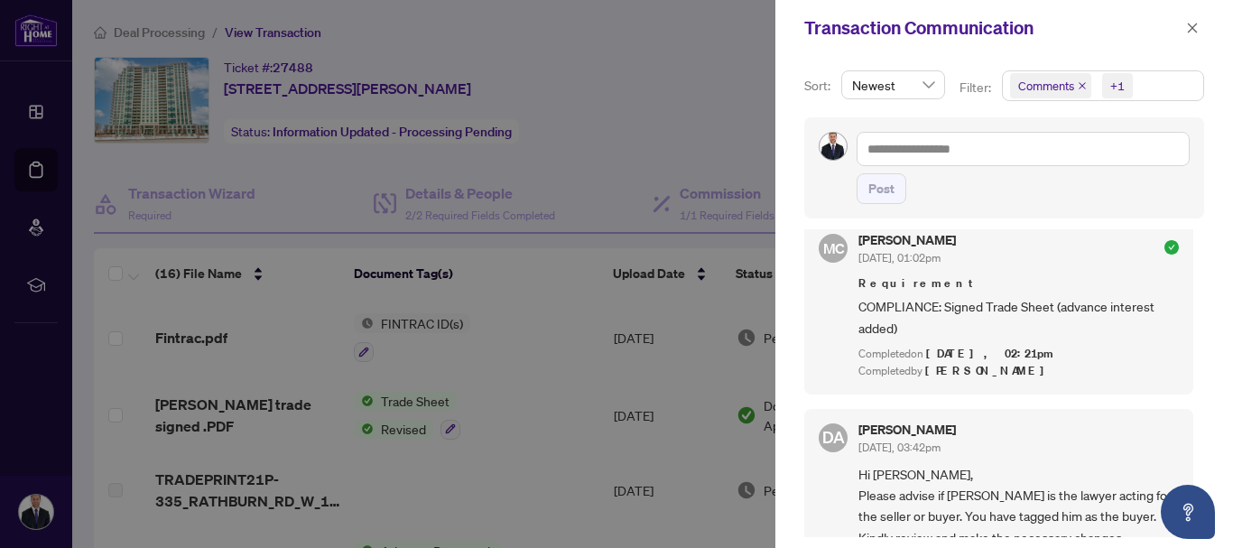
click at [531, 138] on div at bounding box center [616, 274] width 1233 height 548
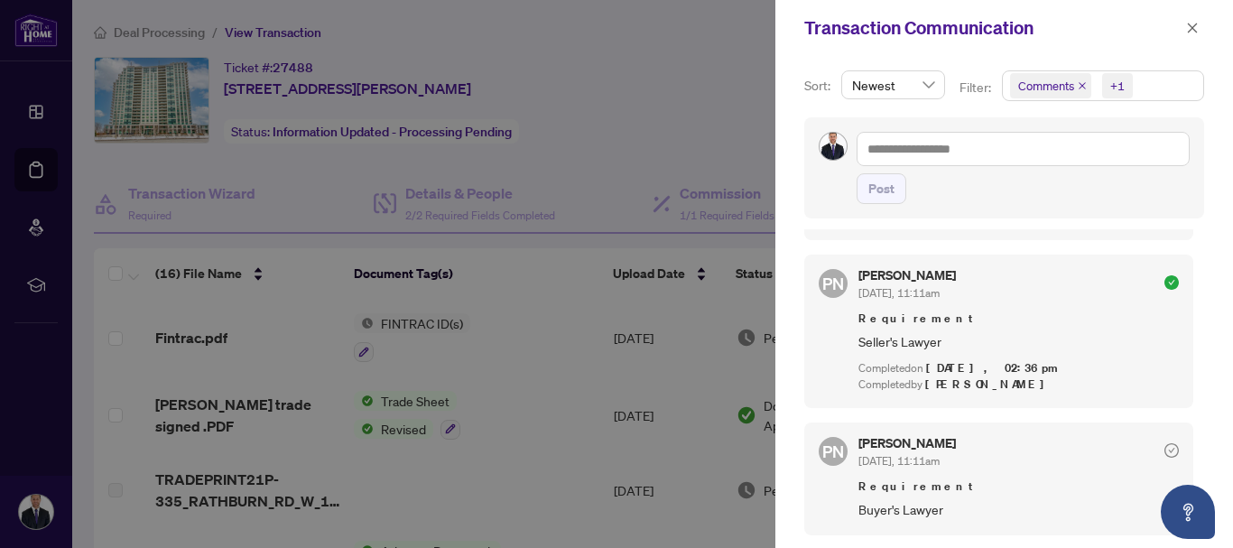
scroll to position [1748, 0]
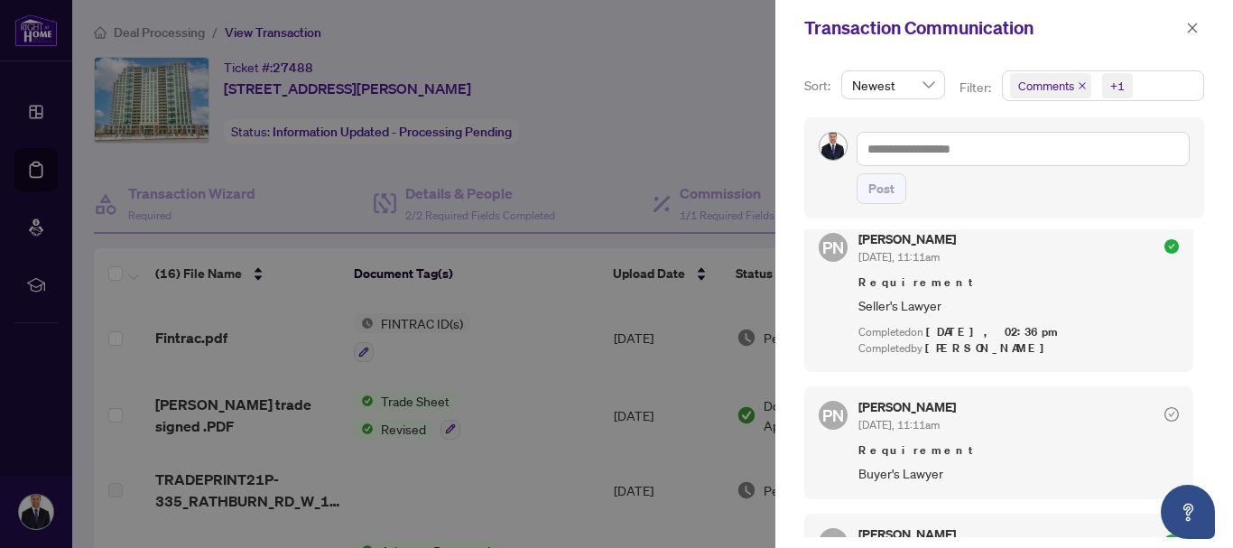
click at [1168, 417] on icon "check-circle" at bounding box center [1171, 413] width 6 height 5
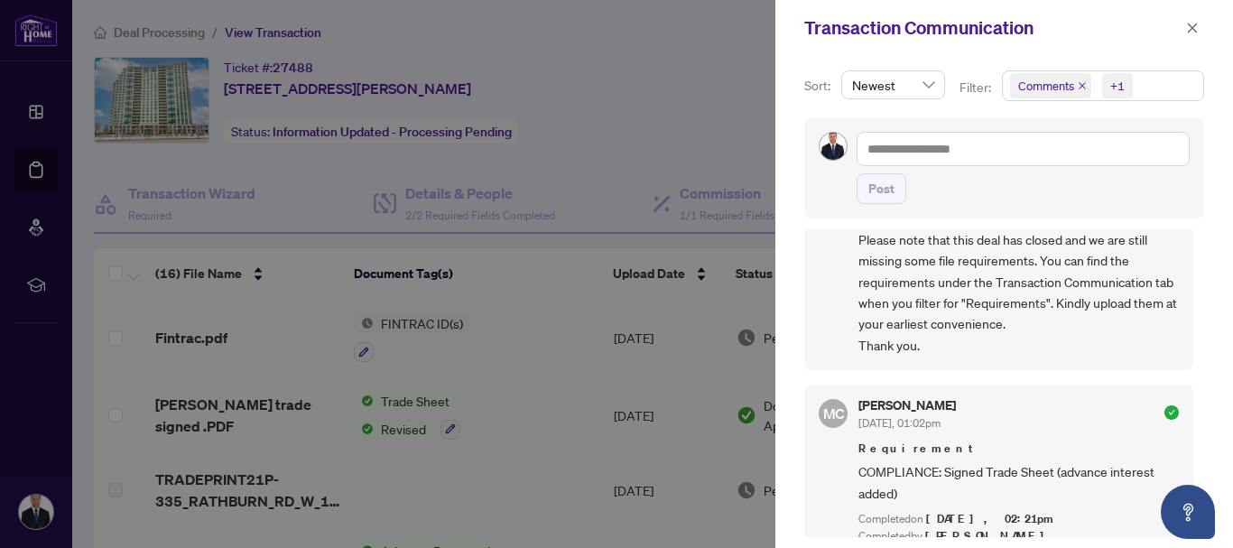
scroll to position [0, 0]
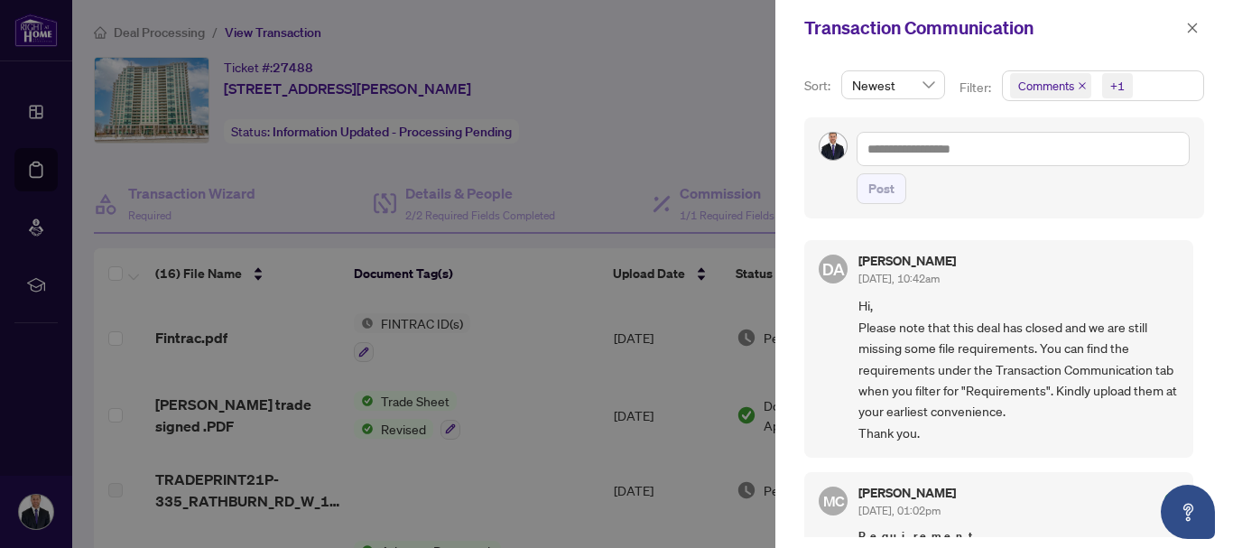
click at [652, 101] on div at bounding box center [616, 274] width 1233 height 548
click at [1187, 27] on icon "close" at bounding box center [1192, 28] width 13 height 13
